Goal: Task Accomplishment & Management: Complete application form

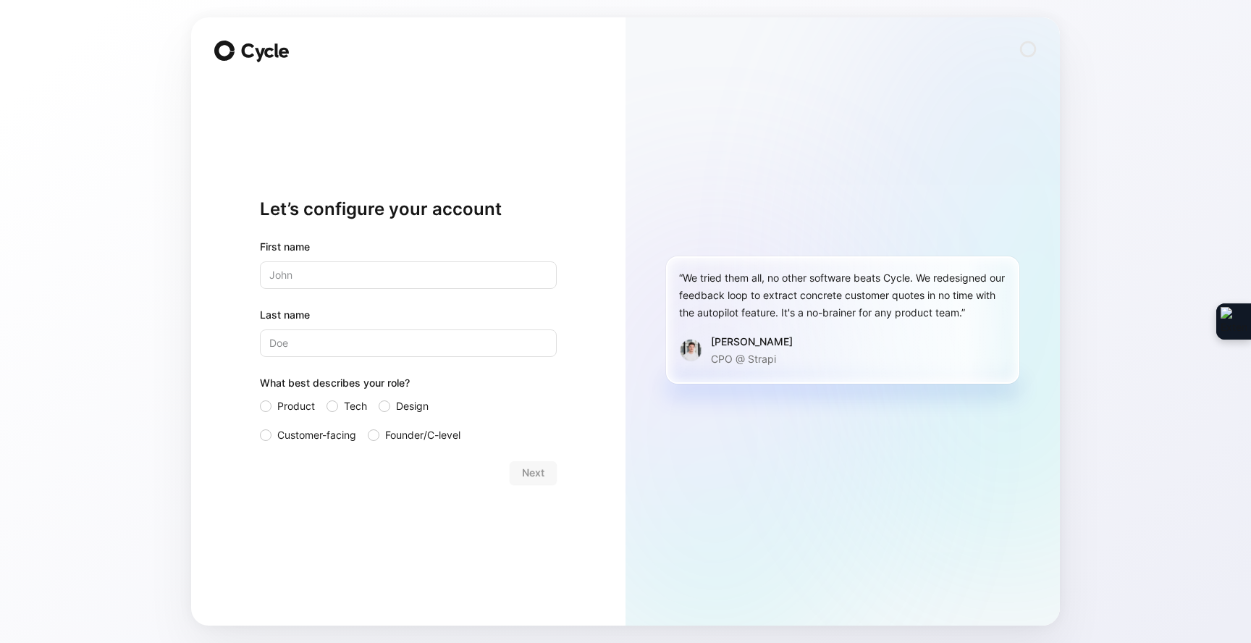
click at [400, 273] on input "text" at bounding box center [408, 275] width 297 height 28
type input "[PERSON_NAME]"
click at [356, 343] on input "Last name" at bounding box center [408, 343] width 297 height 28
type input "Kallfa"
click at [277, 439] on span "Customer-facing" at bounding box center [316, 434] width 79 height 17
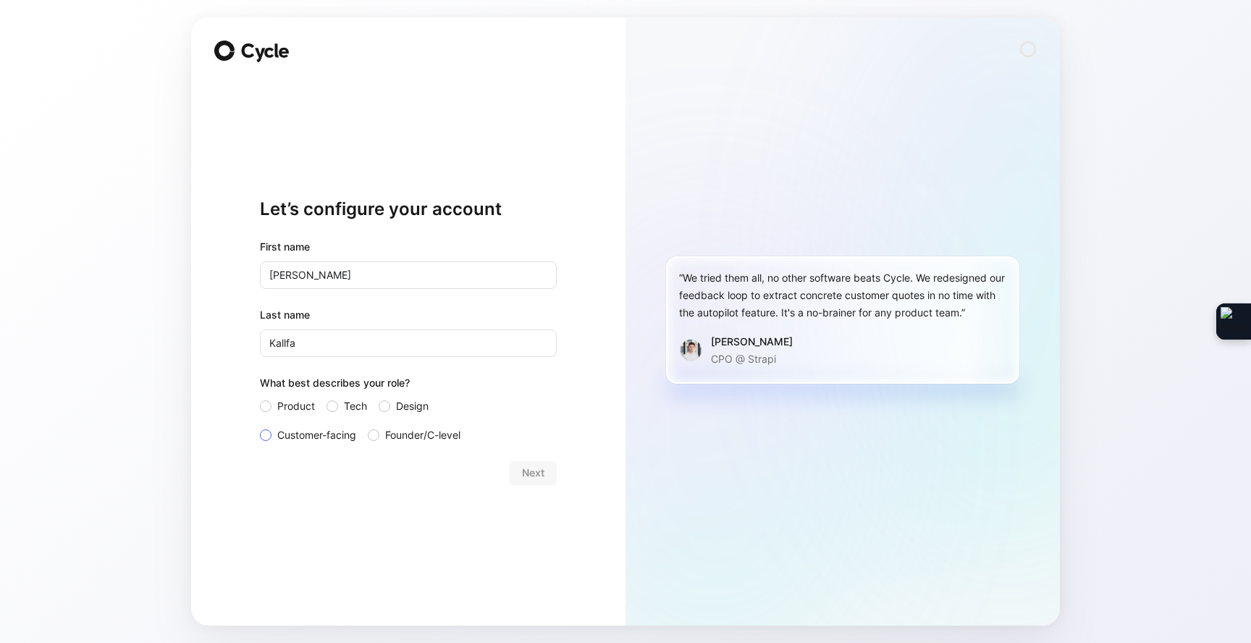
click at [260, 426] on input "Customer-facing" at bounding box center [260, 426] width 0 height 0
click at [525, 477] on span "Next" at bounding box center [533, 472] width 22 height 17
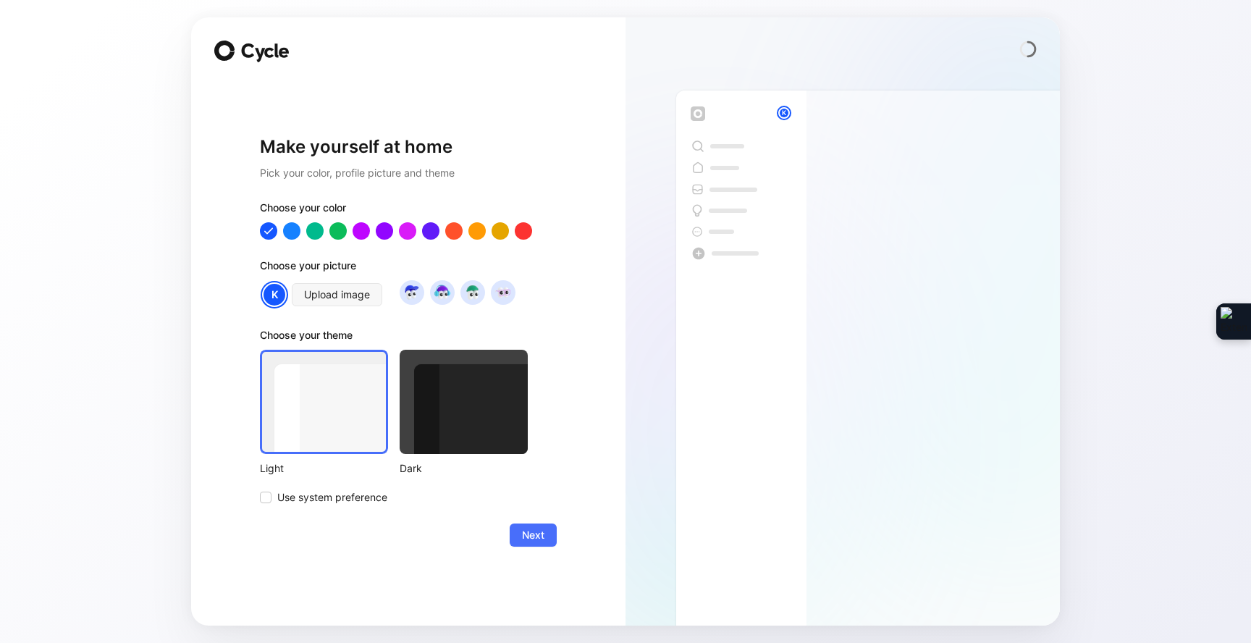
click at [439, 415] on div at bounding box center [464, 402] width 128 height 104
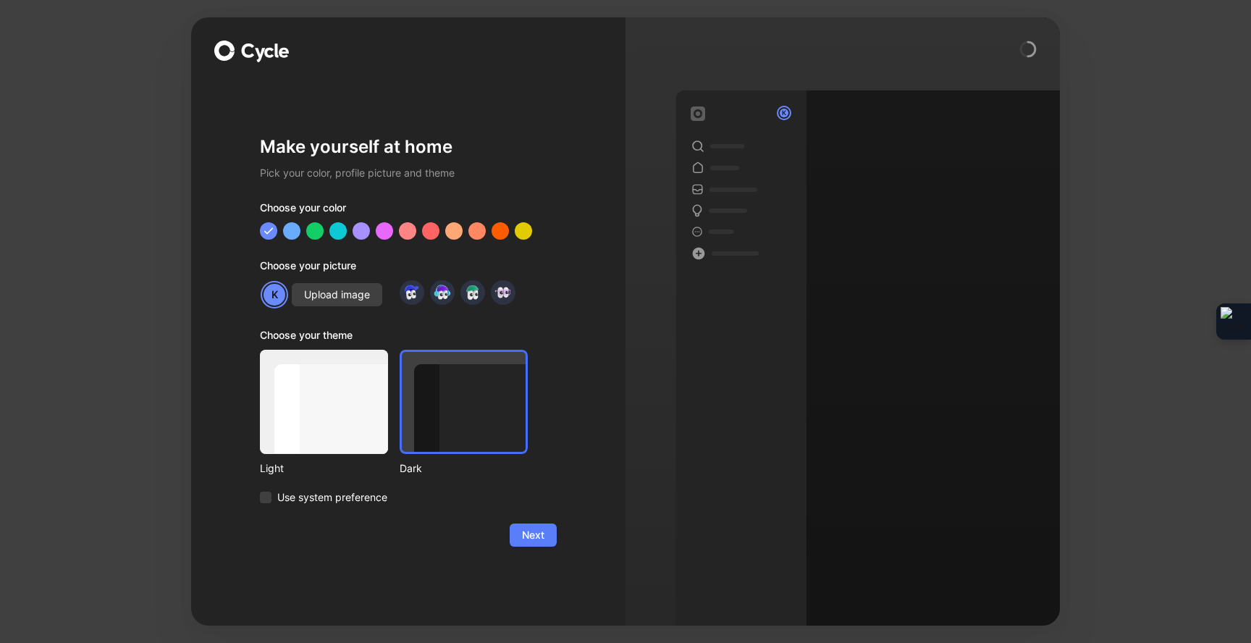
click at [530, 544] on button "Next" at bounding box center [533, 534] width 47 height 23
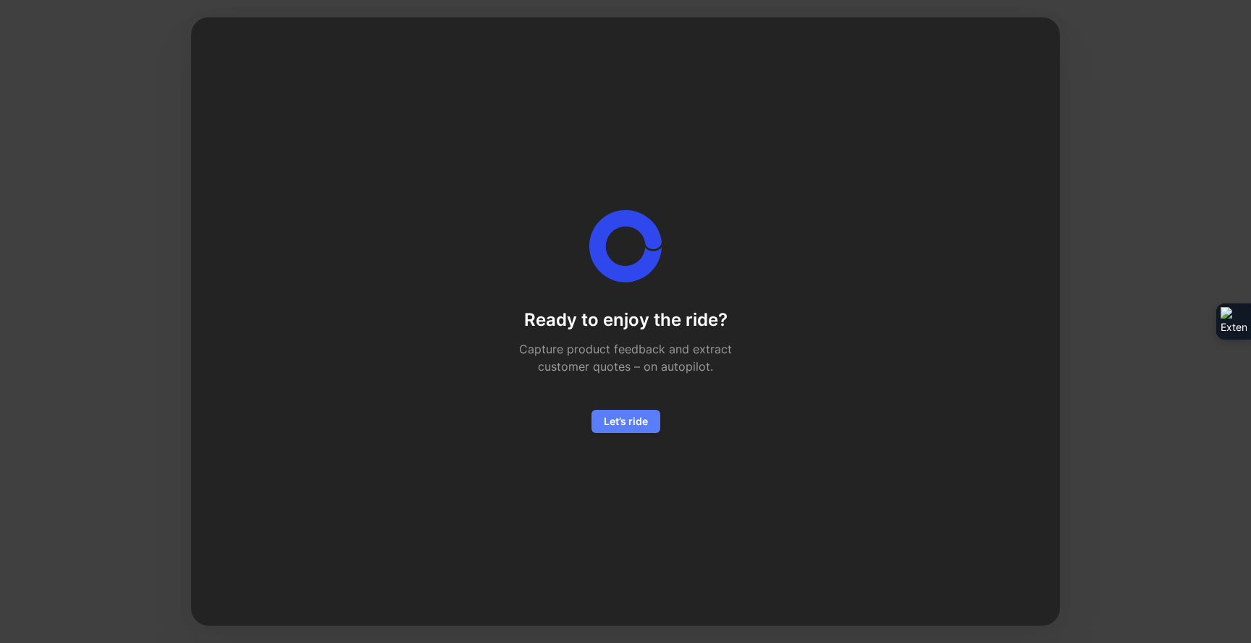
click at [625, 426] on span "Let’s ride" at bounding box center [626, 421] width 44 height 17
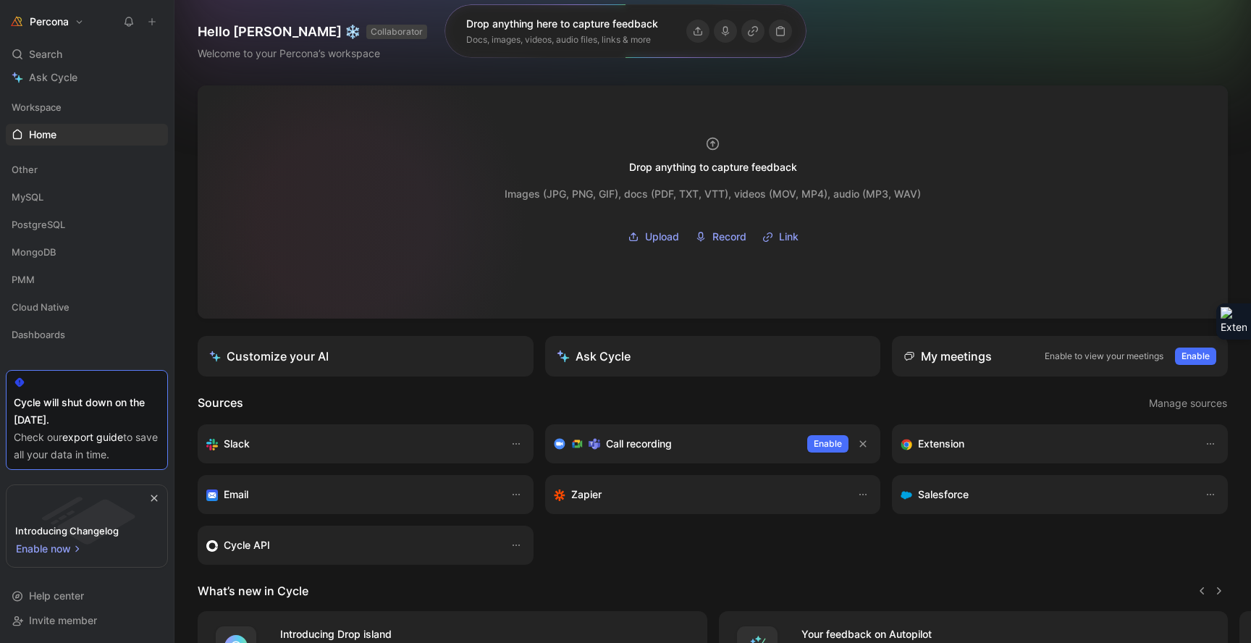
scroll to position [162, 0]
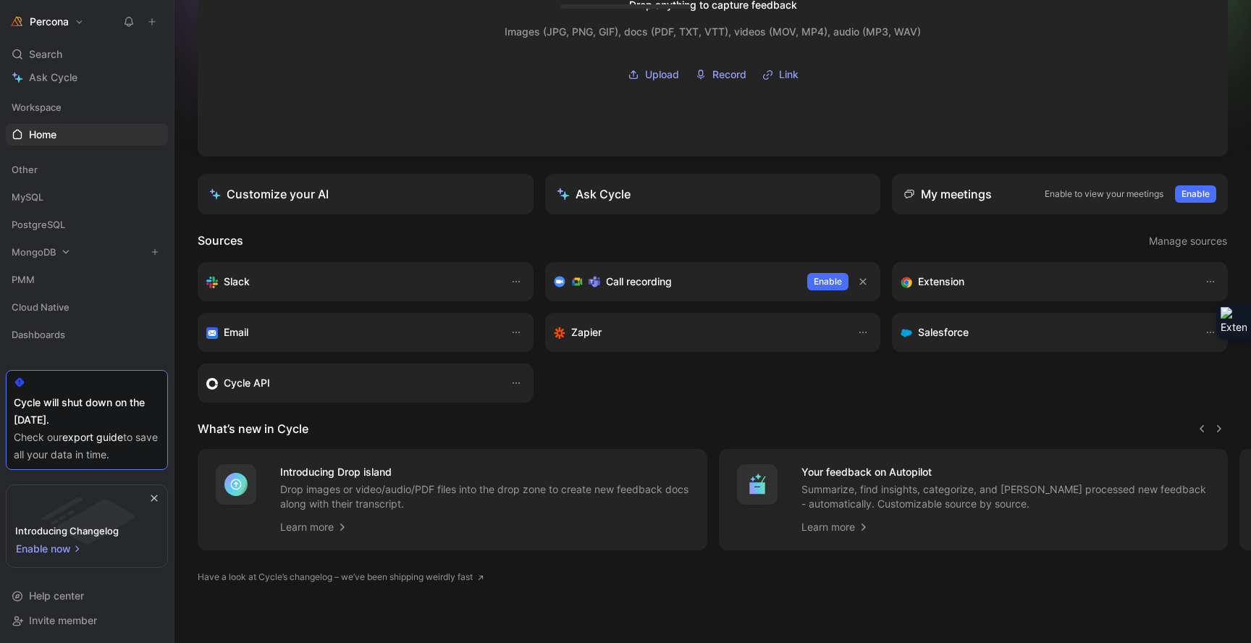
click at [78, 253] on div "MongoDB" at bounding box center [87, 252] width 162 height 22
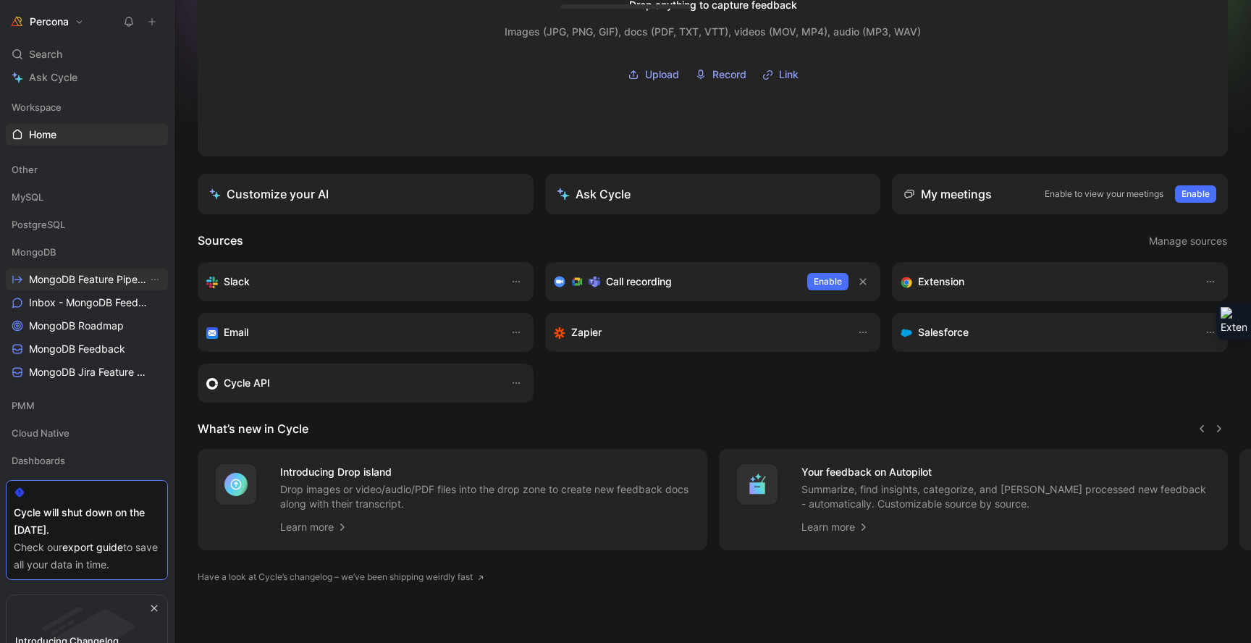
click at [79, 283] on span "MongoDB Feature Pipeline" at bounding box center [88, 279] width 119 height 14
